Goal: Navigation & Orientation: Find specific page/section

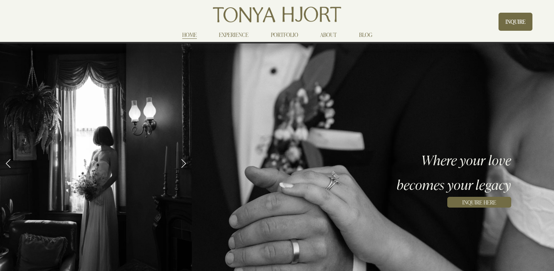
click at [284, 35] on link "PORTFOLIO" at bounding box center [284, 34] width 27 height 9
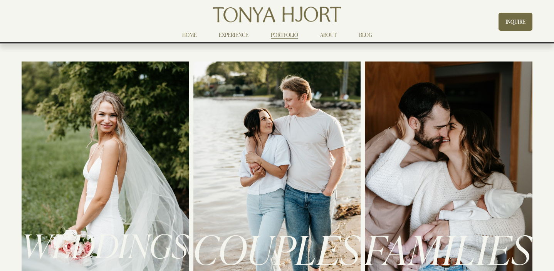
click at [83, 234] on span "WEDDINGS" at bounding box center [105, 245] width 167 height 44
click at [128, 244] on span "WEDDINGS" at bounding box center [105, 245] width 167 height 44
click at [121, 164] on div at bounding box center [105, 189] width 167 height 254
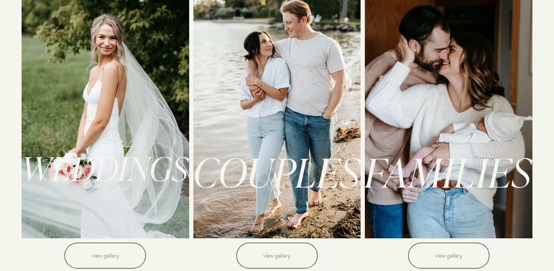
scroll to position [79, 0]
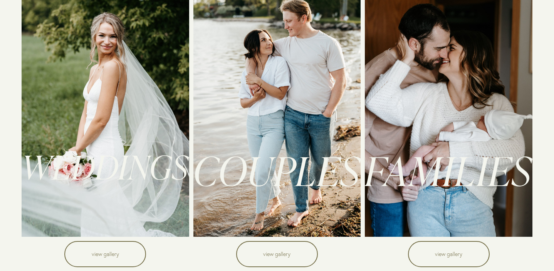
click at [113, 254] on link "view gallery" at bounding box center [105, 254] width 82 height 26
